Goal: Task Accomplishment & Management: Use online tool/utility

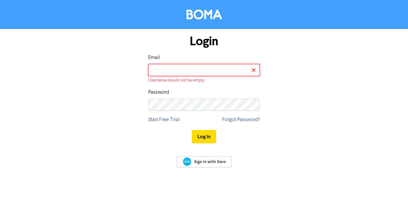
click at [192, 75] on input "email" at bounding box center [203, 70] width 111 height 12
type input "[EMAIL_ADDRESS][DOMAIN_NAME]"
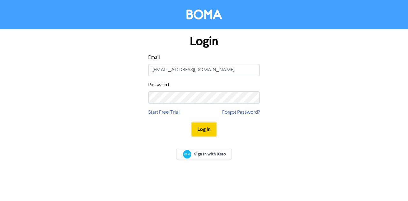
click at [201, 124] on button "Log In" at bounding box center [204, 129] width 24 height 13
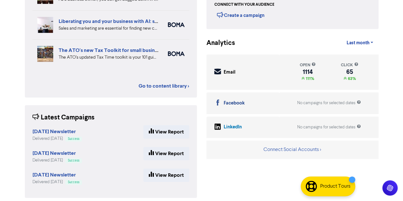
scroll to position [155, 0]
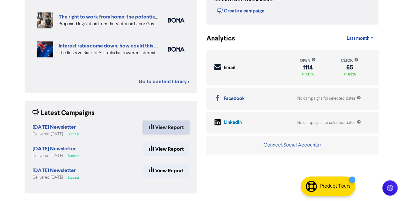
click at [170, 128] on link "View Report" at bounding box center [166, 127] width 46 height 13
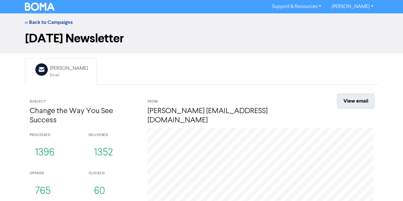
click at [345, 99] on link "View email" at bounding box center [355, 100] width 36 height 13
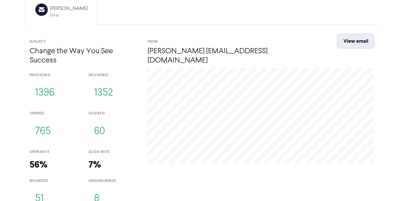
scroll to position [69, 0]
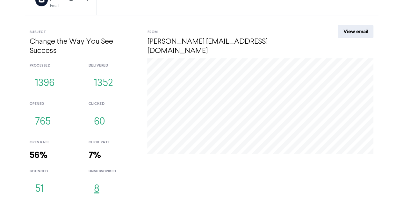
click at [97, 185] on button "8" at bounding box center [96, 189] width 16 height 21
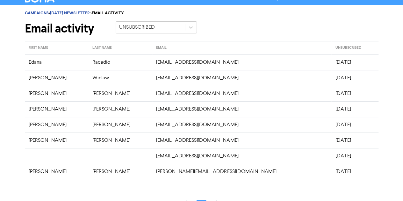
scroll to position [25, 0]
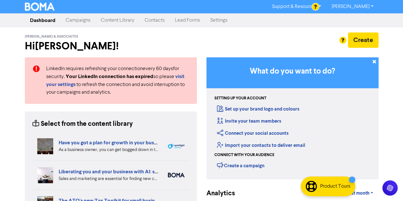
click at [87, 24] on link "Campaigns" at bounding box center [77, 20] width 35 height 13
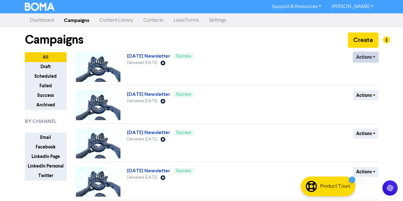
click at [376, 60] on button "Actions" at bounding box center [365, 57] width 25 height 10
click at [375, 70] on button "Duplicate" at bounding box center [377, 71] width 50 height 10
click at [370, 54] on button "Actions" at bounding box center [365, 57] width 25 height 10
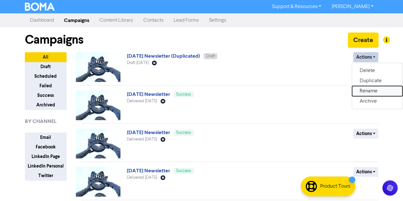
click at [374, 93] on button "Rename" at bounding box center [377, 91] width 50 height 10
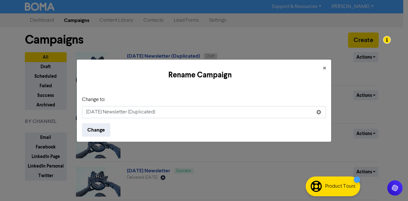
click at [162, 115] on input "[DATE] Newsletter (Duplicated)" at bounding box center [204, 112] width 244 height 12
click at [93, 118] on form "Change to: [DATE] Newsletter (Duplicated) Change" at bounding box center [204, 116] width 244 height 41
click at [92, 117] on input "[DATE] Newsletter (Duplicated)" at bounding box center [204, 112] width 244 height 12
drag, startPoint x: 180, startPoint y: 114, endPoint x: 147, endPoint y: 114, distance: 33.1
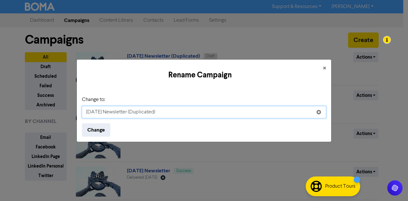
click at [147, 114] on input "[DATE] Newsletter (Duplicated)" at bounding box center [204, 112] width 244 height 12
type input "[DATE] Newsletter"
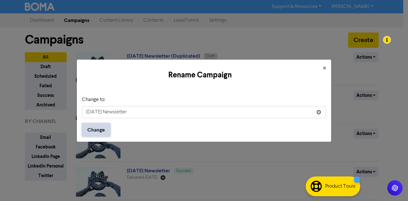
click at [96, 129] on button "Change" at bounding box center [96, 129] width 28 height 13
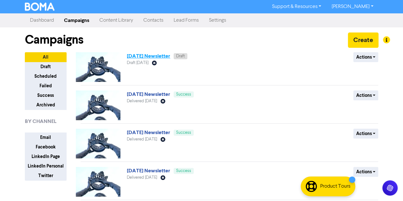
click at [144, 58] on link "[DATE] Newsletter" at bounding box center [148, 56] width 43 height 6
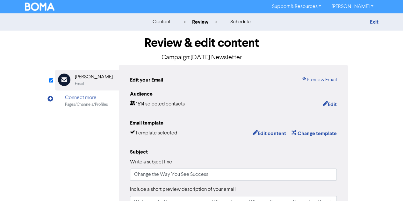
scroll to position [69, 0]
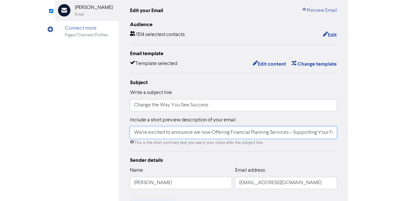
click at [234, 134] on input "We're excited to announce we now Offering Financial Planning Services – Support…" at bounding box center [233, 132] width 207 height 12
click at [218, 104] on input "Change the Way You See Success" at bounding box center [233, 105] width 207 height 12
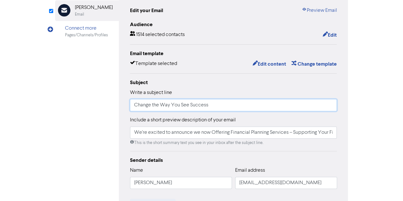
click at [218, 104] on input "Change the Way You See Success" at bounding box center [233, 105] width 207 height 12
click at [207, 109] on input "September Newsletter" at bounding box center [233, 105] width 207 height 12
type input "September Newsletter"
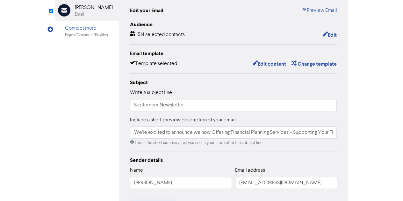
click at [211, 140] on div "This is the short summary text you see in your inbox after the subject line." at bounding box center [233, 143] width 207 height 6
click at [204, 134] on input "We're excited to announce we now Offering Financial Planning Services – Support…" at bounding box center [233, 132] width 207 height 12
paste input "September Newsletter"
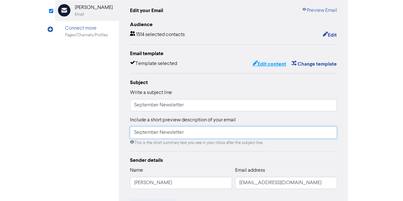
type input "September Newsletter"
click at [268, 61] on button "Edit content" at bounding box center [269, 64] width 34 height 8
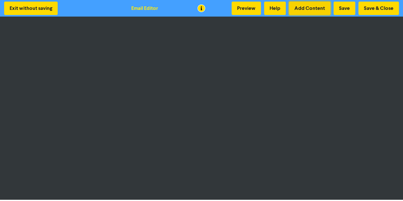
click at [306, 7] on button "Add Content" at bounding box center [309, 8] width 41 height 13
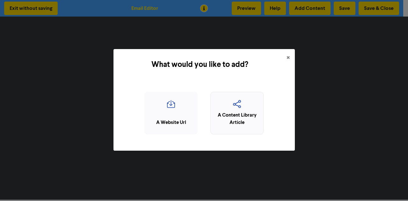
click at [231, 114] on div "A Content Library Article" at bounding box center [237, 119] width 46 height 14
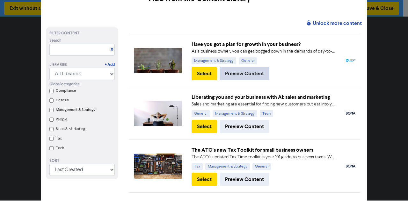
scroll to position [26, 0]
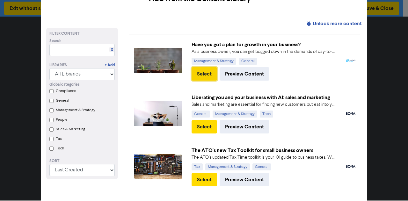
click at [208, 71] on button "Select" at bounding box center [203, 73] width 25 height 13
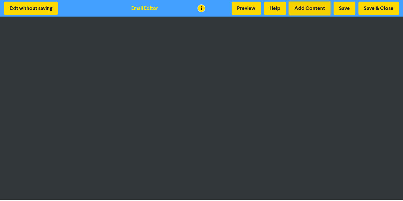
click at [317, 9] on button "Add Content" at bounding box center [309, 8] width 41 height 13
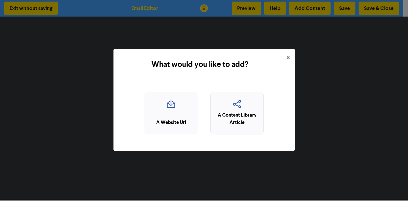
click at [239, 107] on icon "button" at bounding box center [237, 106] width 46 height 12
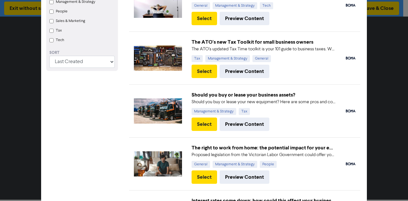
scroll to position [148, 0]
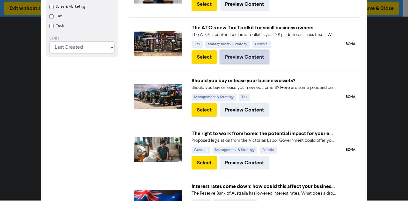
click at [237, 57] on button "Preview Content" at bounding box center [244, 56] width 50 height 13
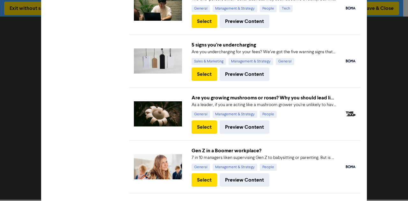
scroll to position [396, 0]
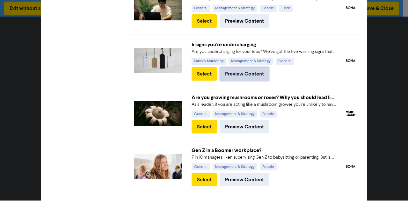
click at [229, 71] on button "Preview Content" at bounding box center [244, 73] width 50 height 13
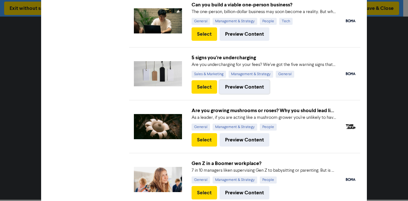
scroll to position [382, 0]
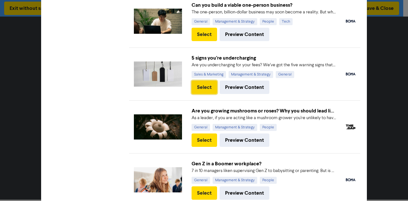
click at [205, 84] on button "Select" at bounding box center [203, 87] width 25 height 13
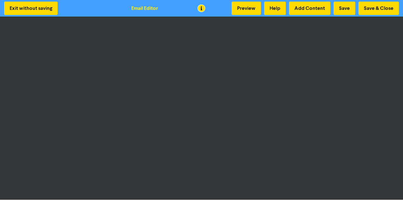
scroll to position [1, 0]
